Goal: Information Seeking & Learning: Find contact information

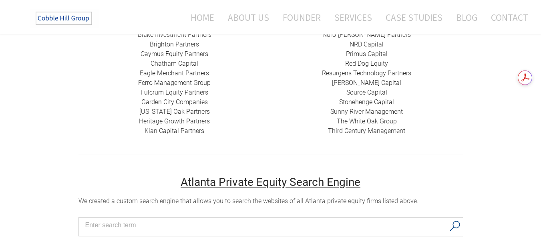
scroll to position [160, 0]
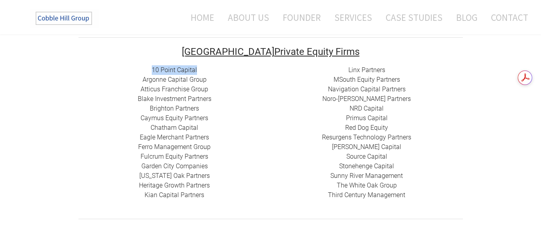
drag, startPoint x: 149, startPoint y: 67, endPoint x: 224, endPoint y: 72, distance: 75.5
click at [224, 72] on div "10 Point Capital Argonne Capital Group Atticus Franchise Group Blake Investment…" at bounding box center [175, 132] width 192 height 135
copy link "10 Point Capital"
drag, startPoint x: 210, startPoint y: 79, endPoint x: 140, endPoint y: 79, distance: 69.7
click at [140, 79] on div "10 Point Capital Argonne Capital Group Atticus Franchise Group Blake Investment…" at bounding box center [175, 132] width 192 height 135
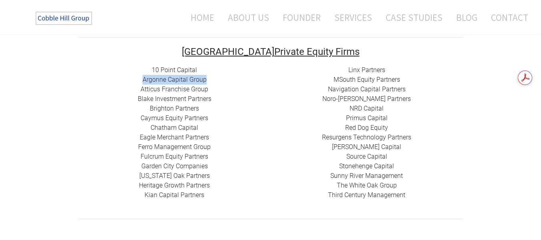
copy link "Argonne Capital Group"
drag, startPoint x: 222, startPoint y: 92, endPoint x: 142, endPoint y: 87, distance: 80.7
click at [142, 87] on div "10 Point Capital Argonne Capital Group Atticus Franchise Group Blake Investment…" at bounding box center [175, 132] width 192 height 135
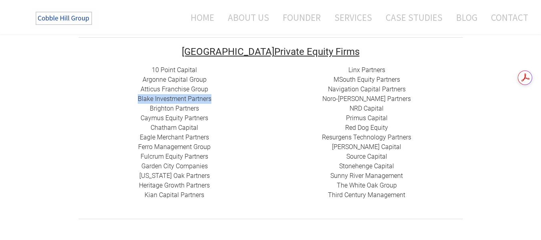
drag, startPoint x: 214, startPoint y: 98, endPoint x: 135, endPoint y: 99, distance: 79.4
click at [135, 99] on div "10 Point Capital Argonne Capital Group Atticus Franchise Group Blake Investment…" at bounding box center [175, 132] width 192 height 135
copy link "Blake Investment Partners"
drag, startPoint x: 208, startPoint y: 109, endPoint x: 149, endPoint y: 111, distance: 59.4
click at [149, 111] on div "10 Point Capital Argonne Capital Group Atticus Franchise Group Blake Investment…" at bounding box center [175, 132] width 192 height 135
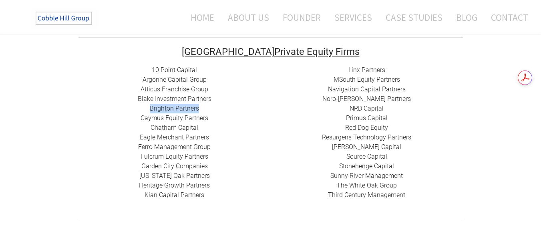
copy link "Brighton Partners"
drag, startPoint x: 136, startPoint y: 113, endPoint x: 216, endPoint y: 118, distance: 80.3
click at [216, 118] on div "10 Point Capital Argonne Capital Group Atticus Franchise Group Blake Investment…" at bounding box center [175, 132] width 192 height 135
drag, startPoint x: 216, startPoint y: 117, endPoint x: 133, endPoint y: 116, distance: 83.0
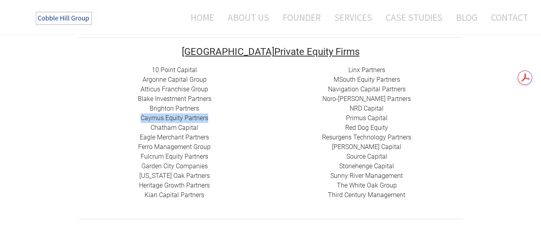
click at [133, 116] on div "10 Point Capital Argonne Capital Group Atticus Franchise Group Blake Investment…" at bounding box center [175, 132] width 192 height 135
copy link "Caymus Equity Partners"
drag, startPoint x: 211, startPoint y: 135, endPoint x: 204, endPoint y: 138, distance: 8.0
click at [204, 138] on div "10 Point Capital Argonne Capital Group Atticus Franchise Group Blake Investment…" at bounding box center [175, 132] width 192 height 135
click at [211, 144] on div "10 Point Capital Argonne Capital Group Atticus Franchise Group Blake Investment…" at bounding box center [175, 132] width 192 height 135
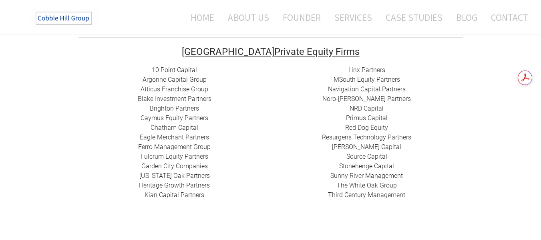
click at [214, 149] on div "10 Point Capital Argonne Capital Group Atticus Franchise Group Blake Investment…" at bounding box center [175, 132] width 192 height 135
drag, startPoint x: 212, startPoint y: 159, endPoint x: 123, endPoint y: 162, distance: 89.4
click at [123, 162] on div "10 Point Capital Argonne Capital Group Atticus Franchise Group Blake Investment…" at bounding box center [175, 132] width 192 height 135
copy link "Fulcrum Equity Partners​​"
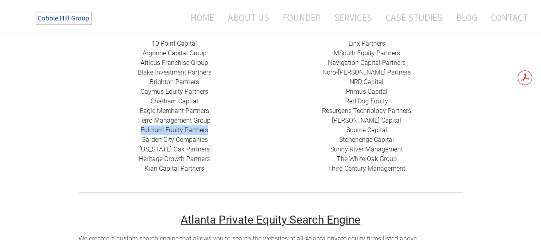
scroll to position [200, 0]
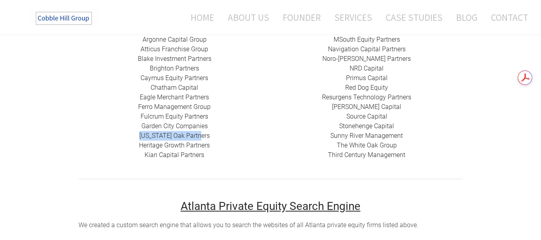
drag, startPoint x: 212, startPoint y: 135, endPoint x: 143, endPoint y: 136, distance: 68.9
click at [143, 136] on div "10 Point Capital Argonne Capital Group Atticus Franchise Group Blake Investment…" at bounding box center [175, 92] width 192 height 135
copy link "[US_STATE] Oak Partners"
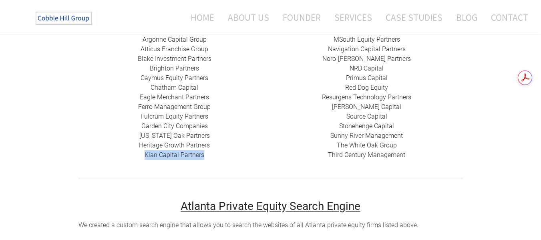
drag, startPoint x: 205, startPoint y: 159, endPoint x: 127, endPoint y: 166, distance: 77.6
click at [127, 166] on td "10 Point Capital Argonne Capital Group Atticus Franchise Group Blake Investment…" at bounding box center [175, 97] width 192 height 145
copy link "​Kian Capital Partners"
drag, startPoint x: 402, startPoint y: 38, endPoint x: 328, endPoint y: 36, distance: 74.2
click at [328, 36] on div "Linx Partners MSouth Equity Partners ​ Navigation Capital Partners Noro-Moseley…" at bounding box center [367, 92] width 192 height 135
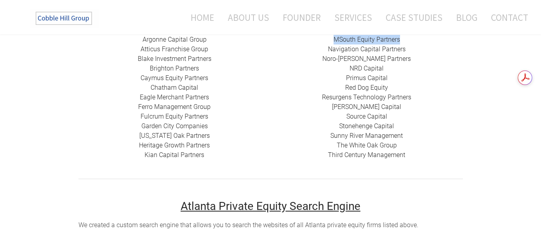
click at [328, 36] on div "Linx Partners MSouth Equity Partners ​ Navigation Capital Partners Noro-Moseley…" at bounding box center [367, 92] width 192 height 135
drag, startPoint x: 408, startPoint y: 42, endPoint x: 330, endPoint y: 42, distance: 77.3
click at [330, 42] on div "Linx Partners MSouth Equity Partners ​ Navigation Capital Partners Noro-Moseley…" at bounding box center [367, 92] width 192 height 135
copy link "MSouth Equity Partners"
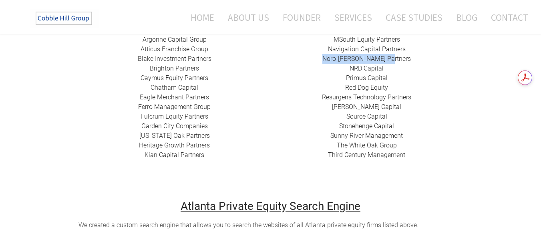
drag, startPoint x: 407, startPoint y: 59, endPoint x: 334, endPoint y: 61, distance: 73.3
click at [334, 61] on div "Linx Partners MSouth Equity Partners ​ Navigation Capital Partners Noro-Moseley…" at bounding box center [367, 92] width 192 height 135
click at [353, 57] on link "Noro-[PERSON_NAME] Partners" at bounding box center [367, 59] width 89 height 8
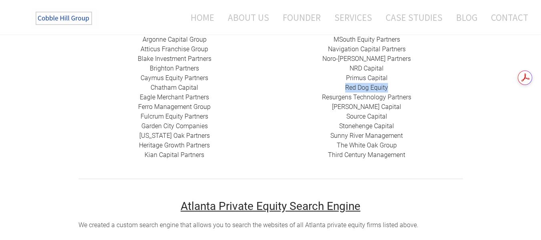
drag, startPoint x: 399, startPoint y: 89, endPoint x: 343, endPoint y: 85, distance: 55.9
click at [343, 85] on div "Linx Partners MSouth Equity Partners ​ Navigation Capital Partners Noro-Moseley…" at bounding box center [367, 92] width 192 height 135
copy div "​ Red Dog Equity"
